Goal: Task Accomplishment & Management: Use online tool/utility

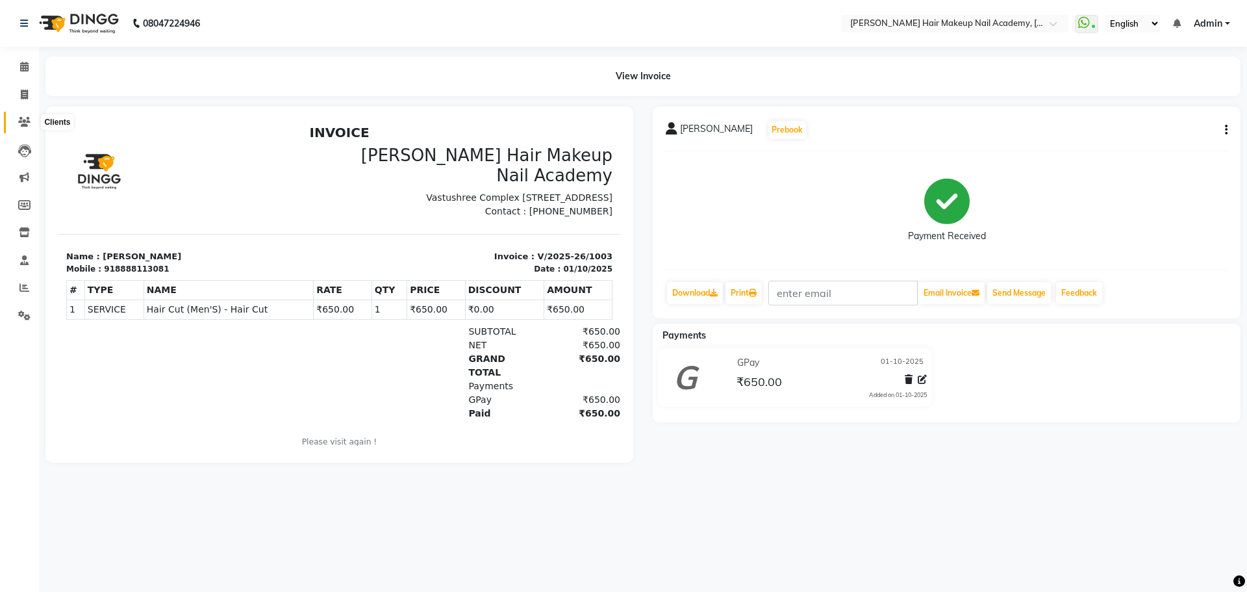
drag, startPoint x: 29, startPoint y: 128, endPoint x: 40, endPoint y: 125, distance: 10.7
click at [29, 128] on span at bounding box center [24, 122] width 23 height 15
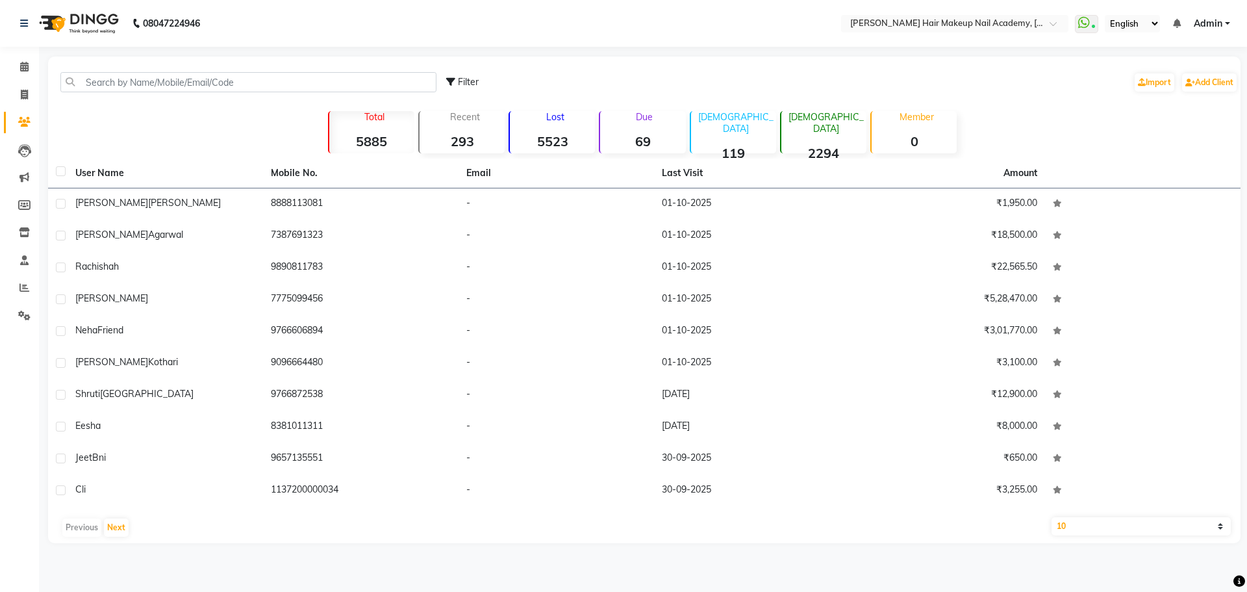
click at [652, 138] on strong "69" at bounding box center [642, 141] width 85 height 16
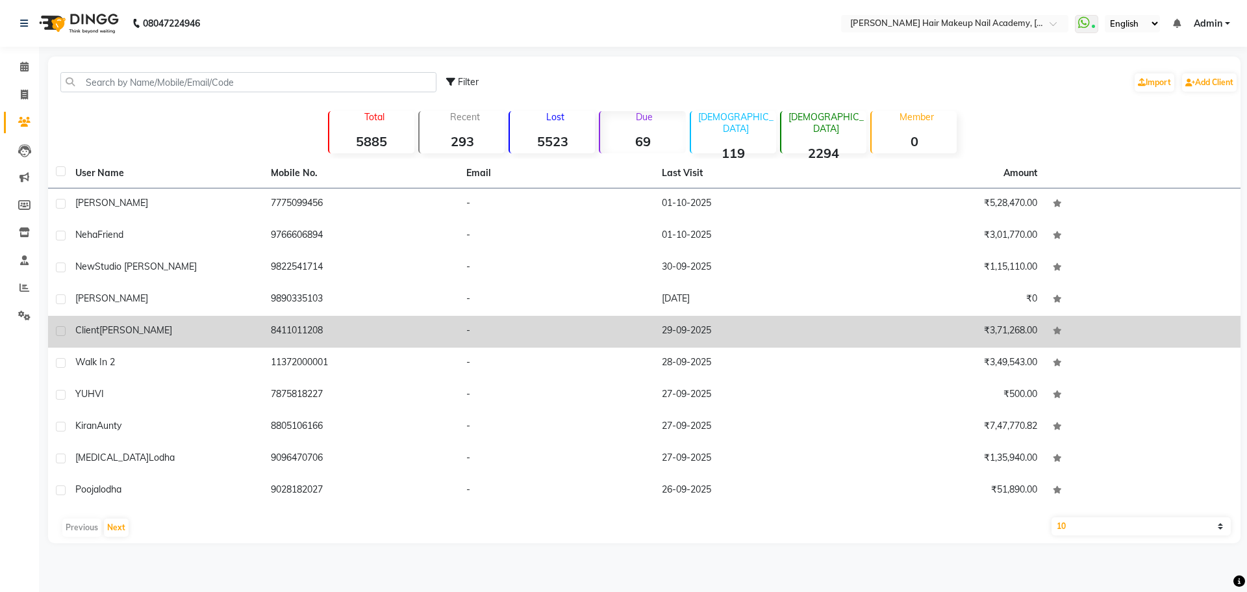
click at [110, 331] on span "[PERSON_NAME]" at bounding box center [135, 330] width 73 height 12
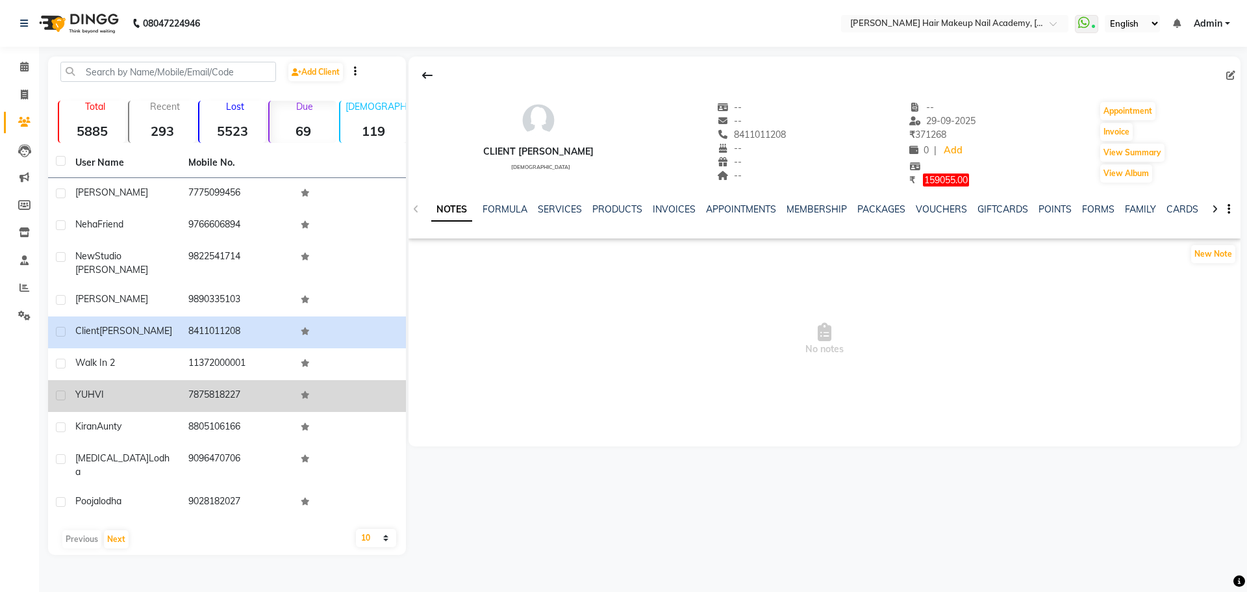
click at [355, 407] on td at bounding box center [349, 396] width 113 height 32
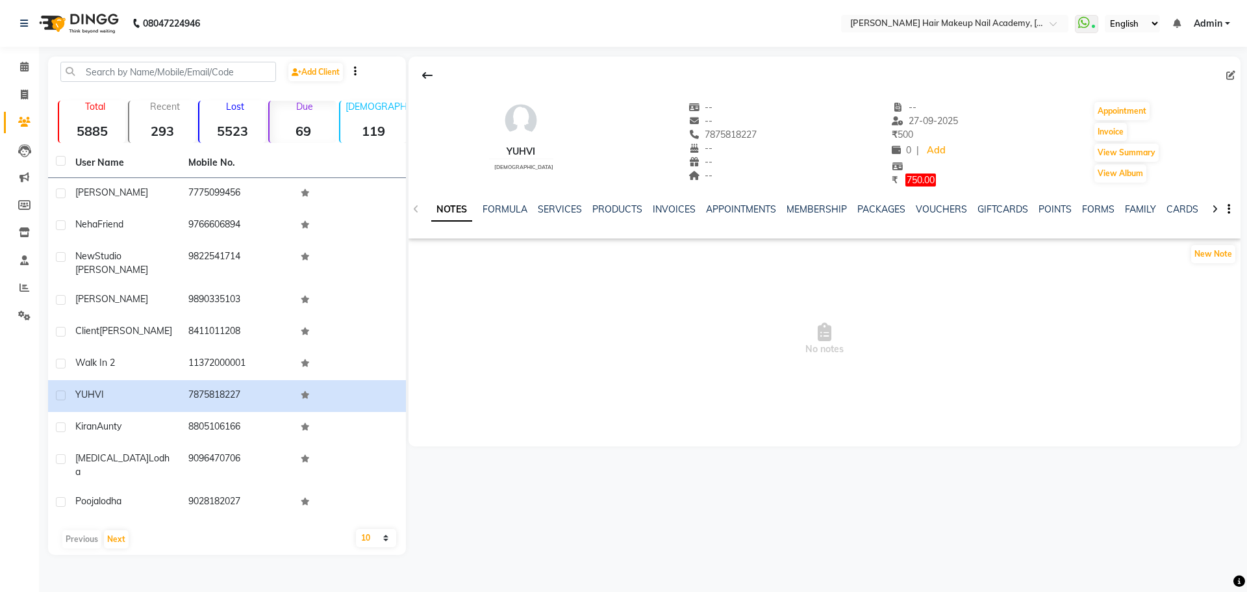
click at [367, 529] on select "10 50 100" at bounding box center [376, 538] width 40 height 18
select select "100"
click at [356, 529] on select "10 50 100" at bounding box center [376, 538] width 40 height 18
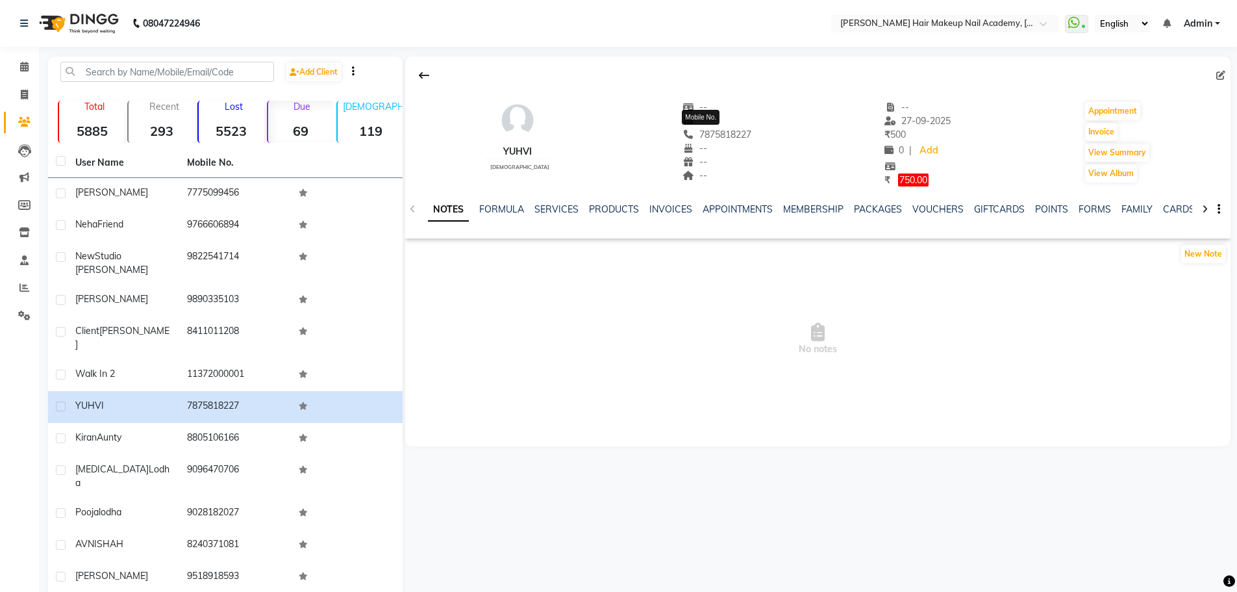
drag, startPoint x: 682, startPoint y: 134, endPoint x: 774, endPoint y: 133, distance: 91.6
click at [774, 133] on div "YUHVI [DEMOGRAPHIC_DATA] -- -- [PHONE_NUMBER] Mobile No. -- -- -- -- [DATE] ₹ 5…" at bounding box center [818, 137] width 826 height 99
copy span "7875818227"
click at [31, 100] on span at bounding box center [24, 95] width 23 height 15
select select "service"
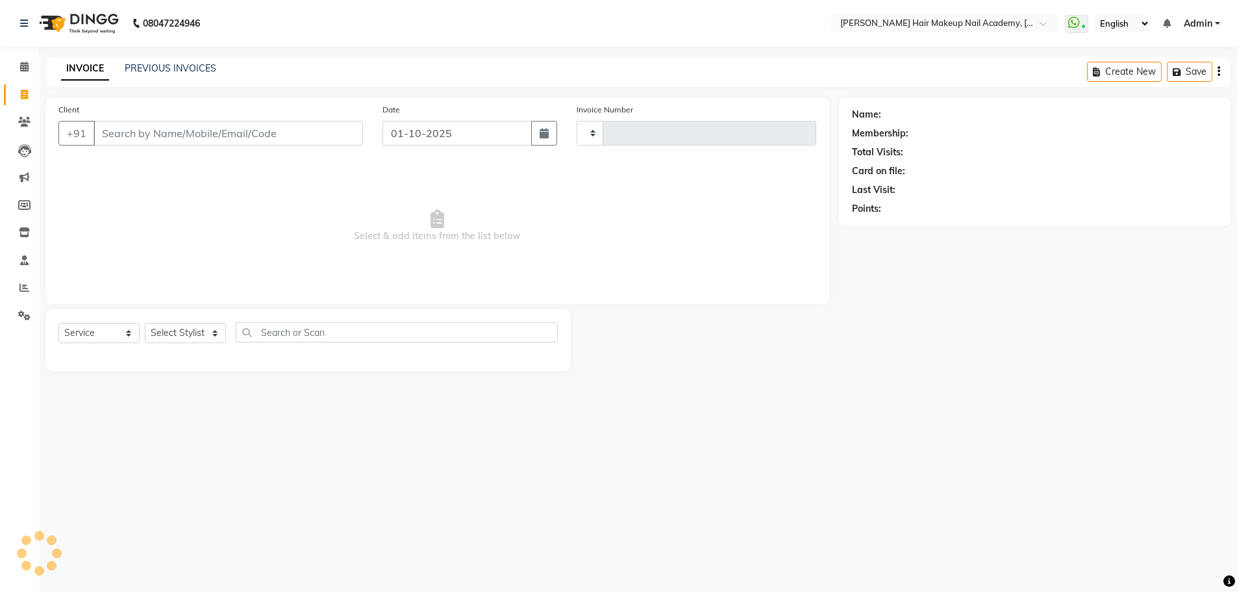
type input "1004"
select select "3468"
click at [150, 63] on link "PREVIOUS INVOICES" at bounding box center [171, 68] width 92 height 12
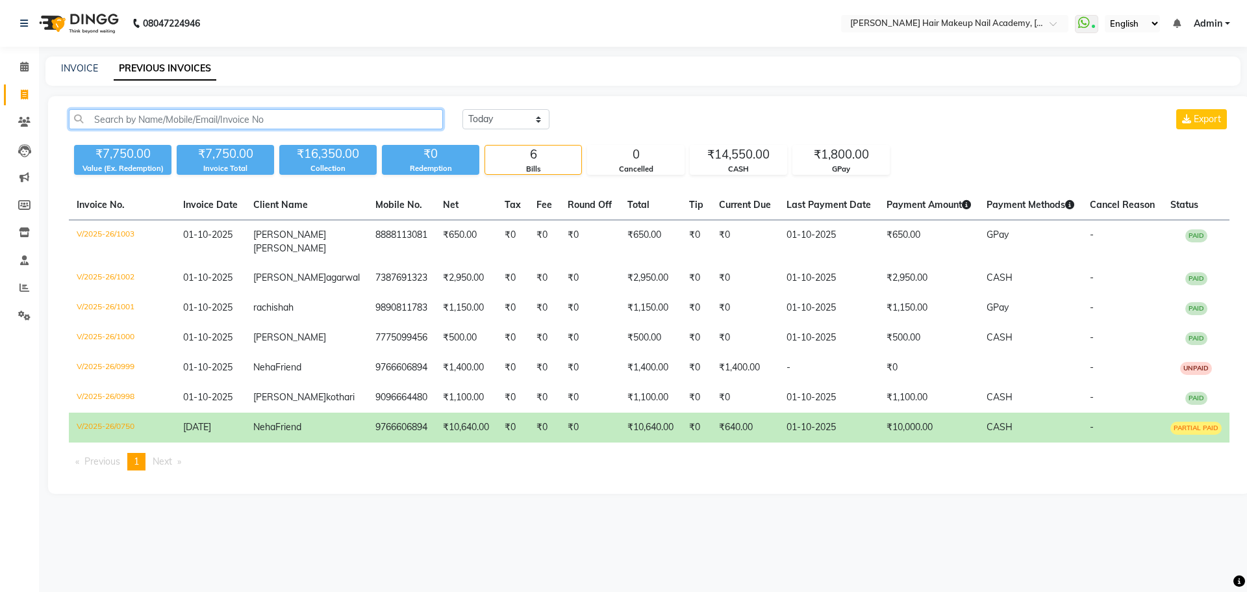
paste input "7875818227"
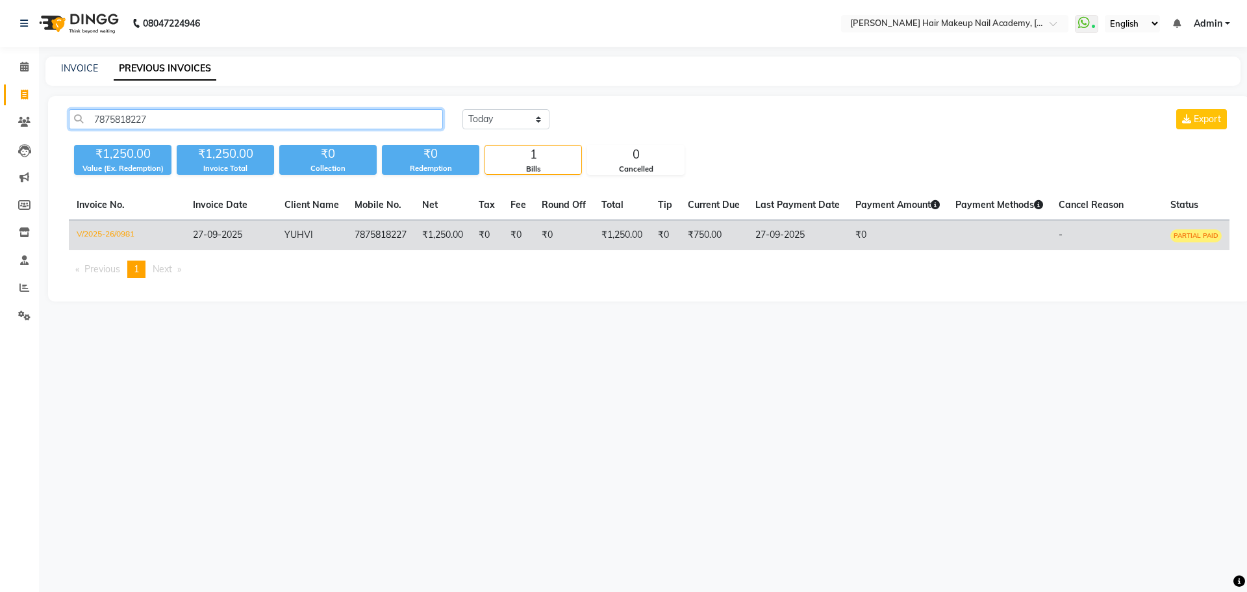
type input "7875818227"
click at [325, 248] on td "YUHVI" at bounding box center [312, 235] width 70 height 31
